Goal: Navigation & Orientation: Find specific page/section

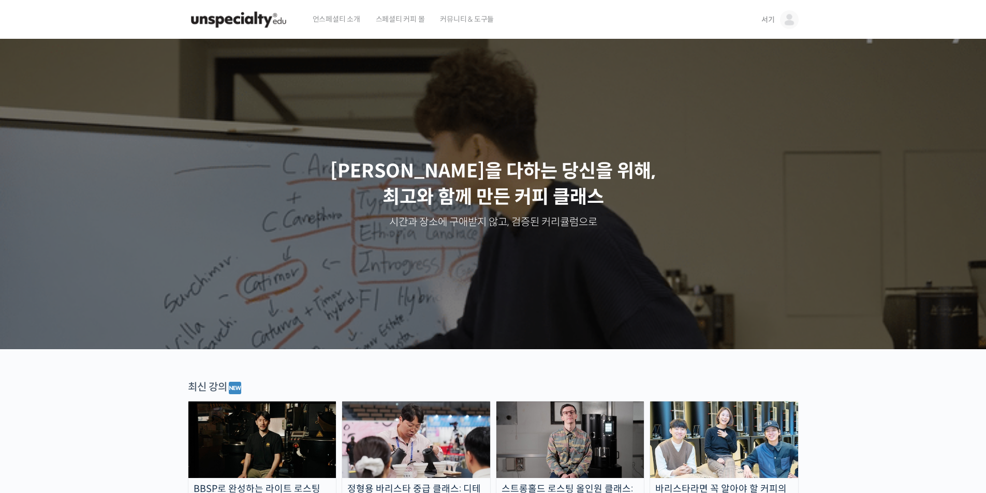
click at [780, 20] on img at bounding box center [789, 19] width 19 height 19
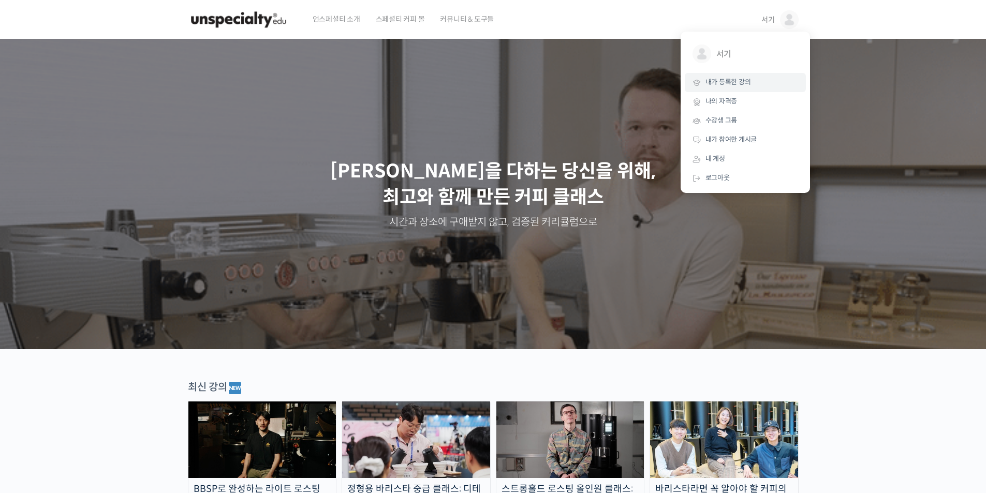
click at [728, 82] on span "내가 등록한 강의" at bounding box center [728, 82] width 46 height 9
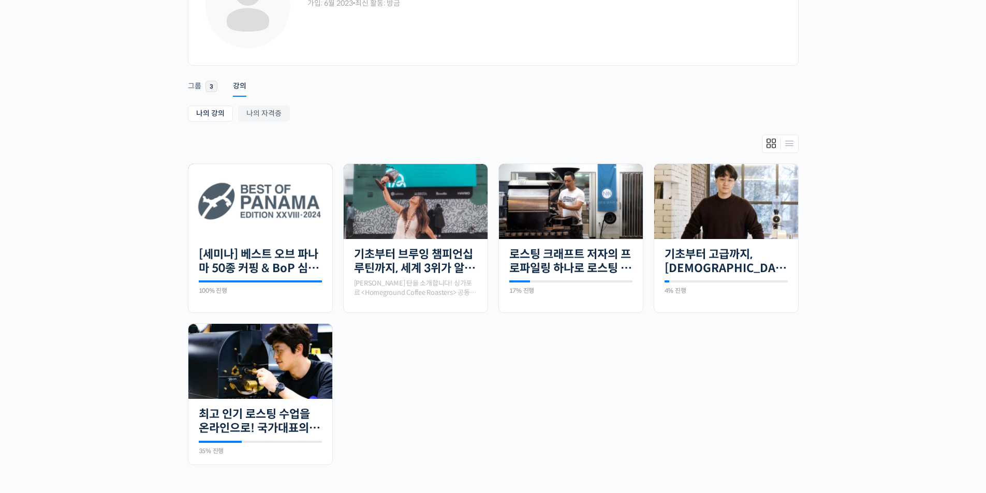
scroll to position [76, 0]
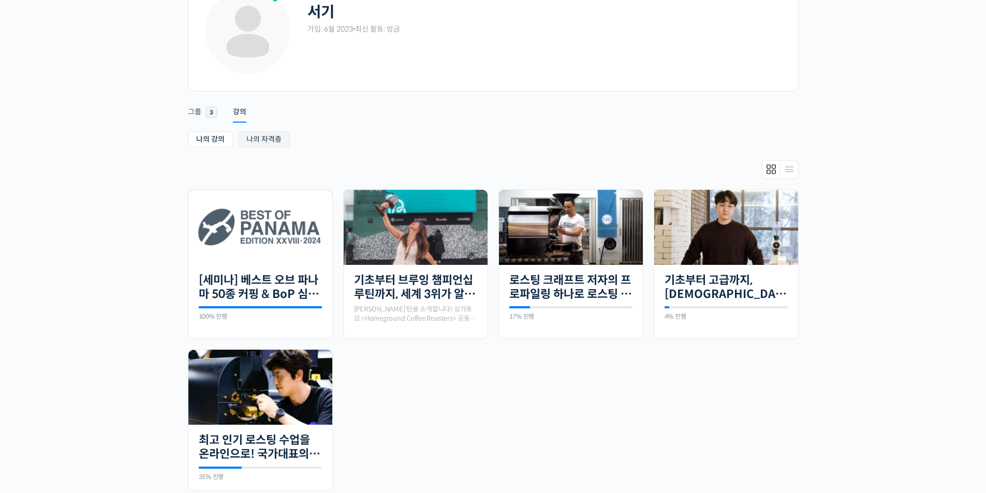
click at [248, 143] on link "나의 자격증" at bounding box center [264, 139] width 52 height 16
click at [210, 140] on link "나의 강의" at bounding box center [210, 139] width 45 height 16
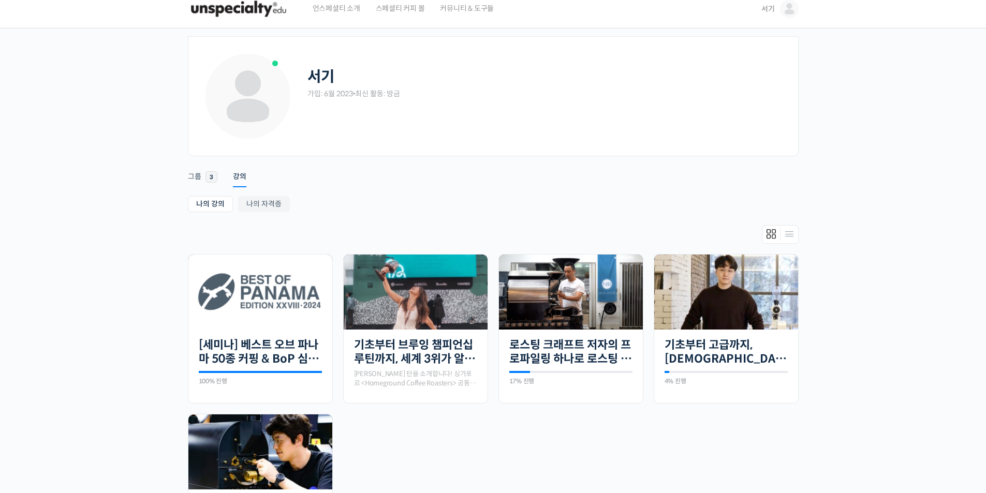
scroll to position [0, 0]
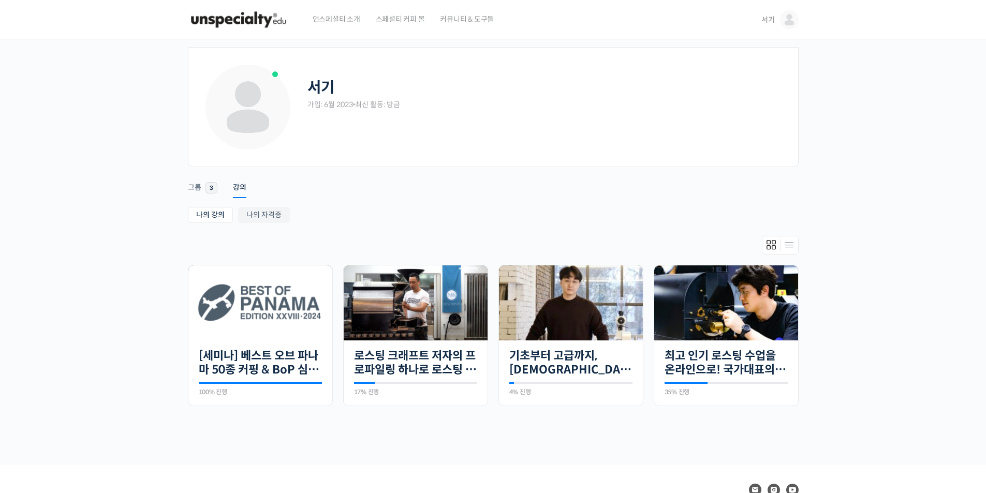
click at [253, 20] on img at bounding box center [238, 19] width 101 height 31
